Goal: Find specific page/section: Find specific page/section

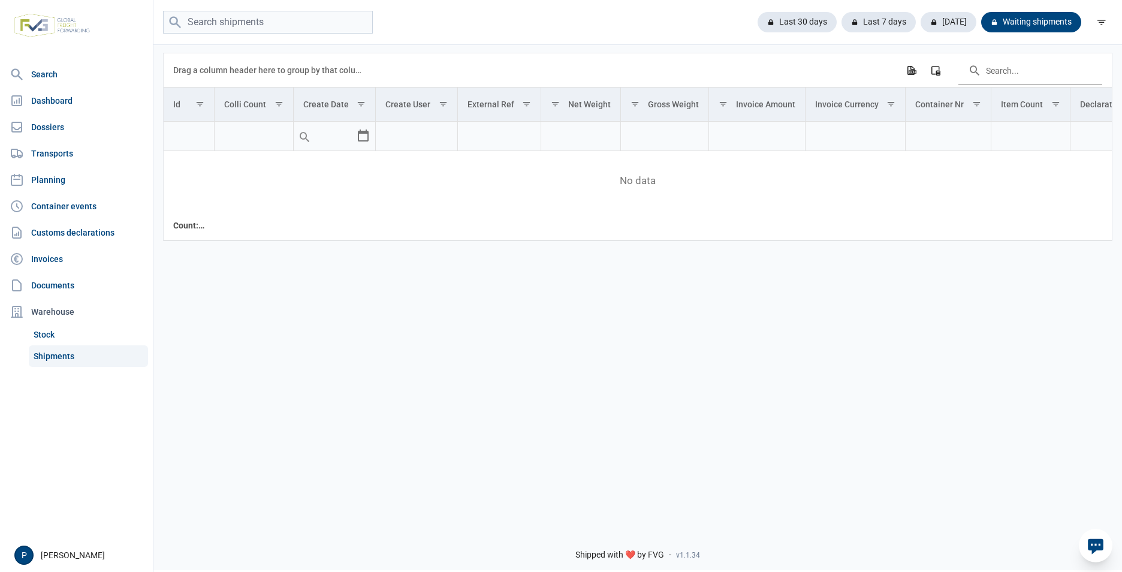
click at [52, 355] on link "Shipments" at bounding box center [88, 356] width 119 height 22
click at [55, 100] on link "Dashboard" at bounding box center [76, 101] width 143 height 24
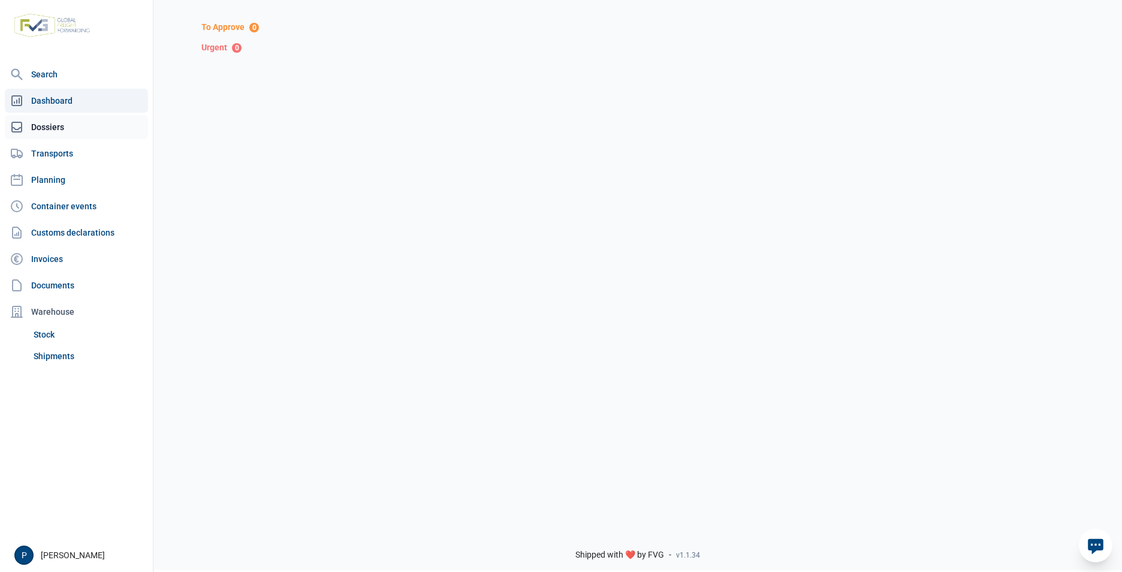
click at [55, 128] on link "Dossiers" at bounding box center [76, 127] width 143 height 24
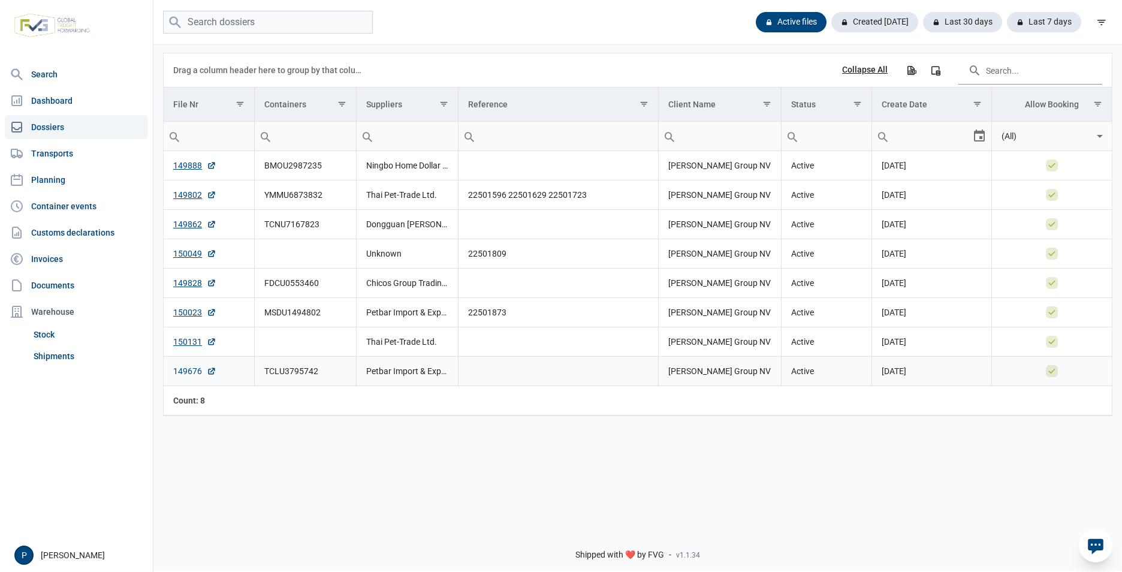
click at [192, 370] on link "149676" at bounding box center [194, 371] width 43 height 12
